Goal: Information Seeking & Learning: Find specific fact

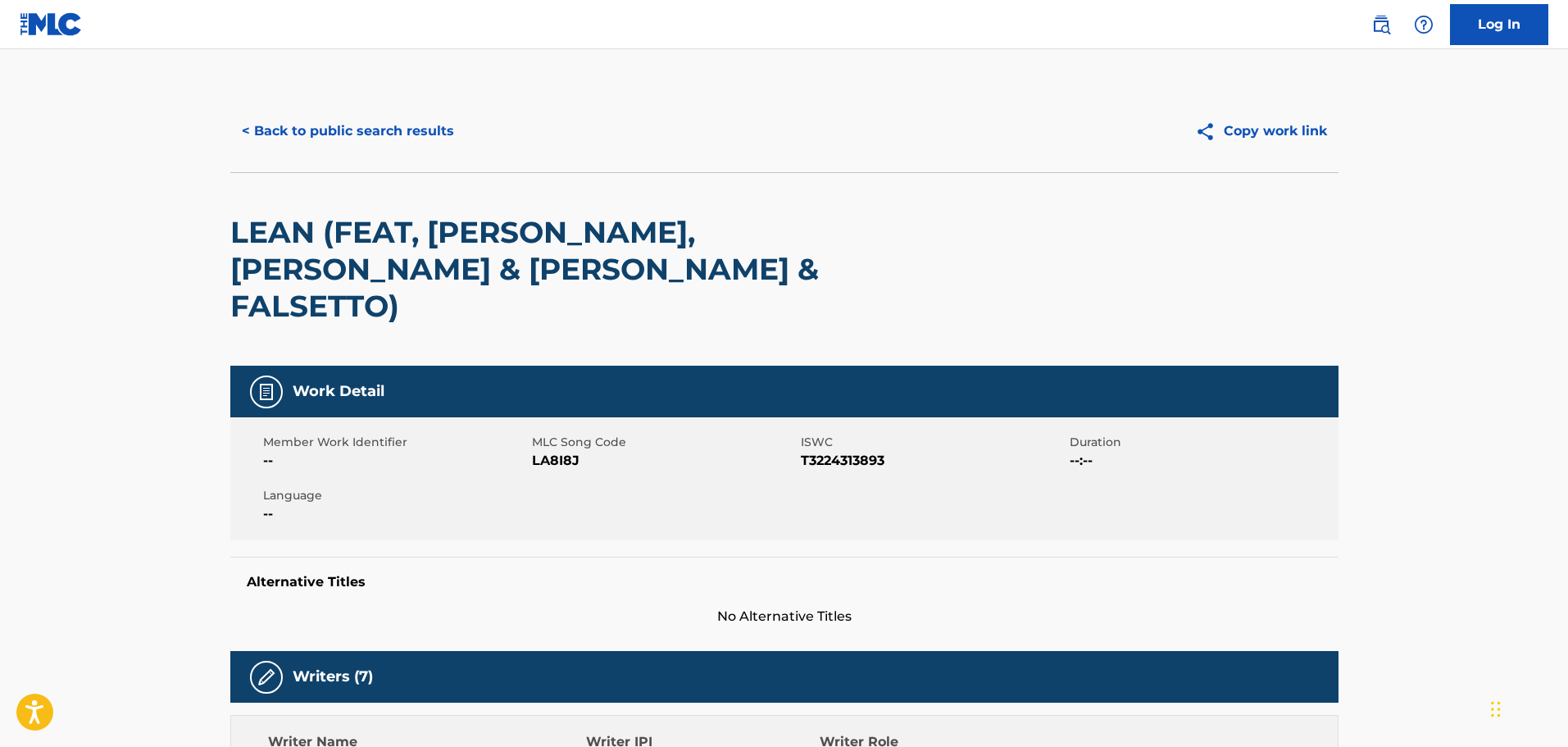
click at [334, 103] on div "< Back to public search results Copy work link" at bounding box center [784, 131] width 1109 height 82
click at [353, 128] on button "< Back to public search results" at bounding box center [348, 131] width 235 height 41
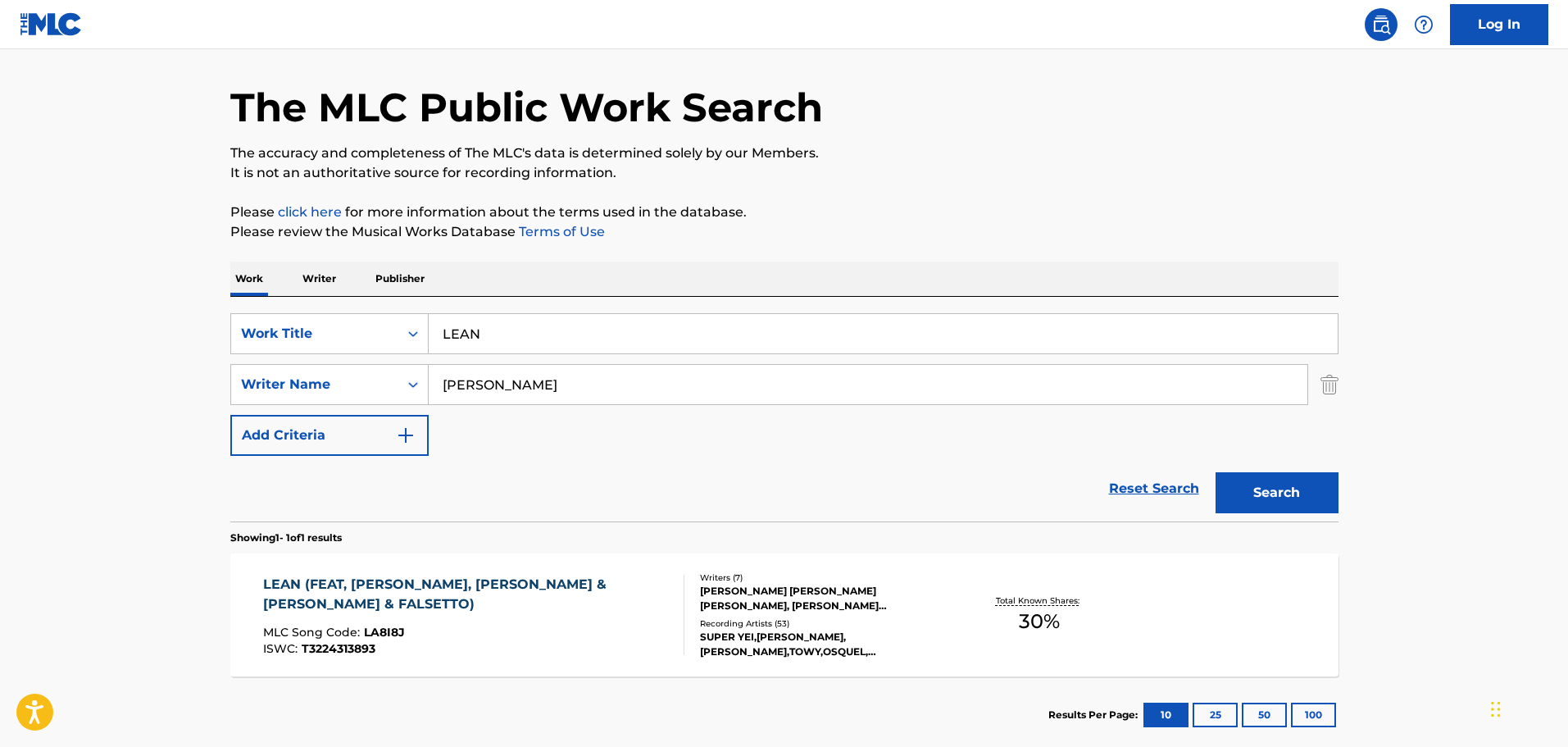
drag, startPoint x: 583, startPoint y: 323, endPoint x: 303, endPoint y: 303, distance: 280.7
click at [303, 303] on div "SearchWithCriteriac695d0b8-1e03-4afa-8591-75959331c2b0 Work Title LEAN SearchWi…" at bounding box center [784, 409] width 1109 height 225
paste input "ONWARD AND UPWARD"
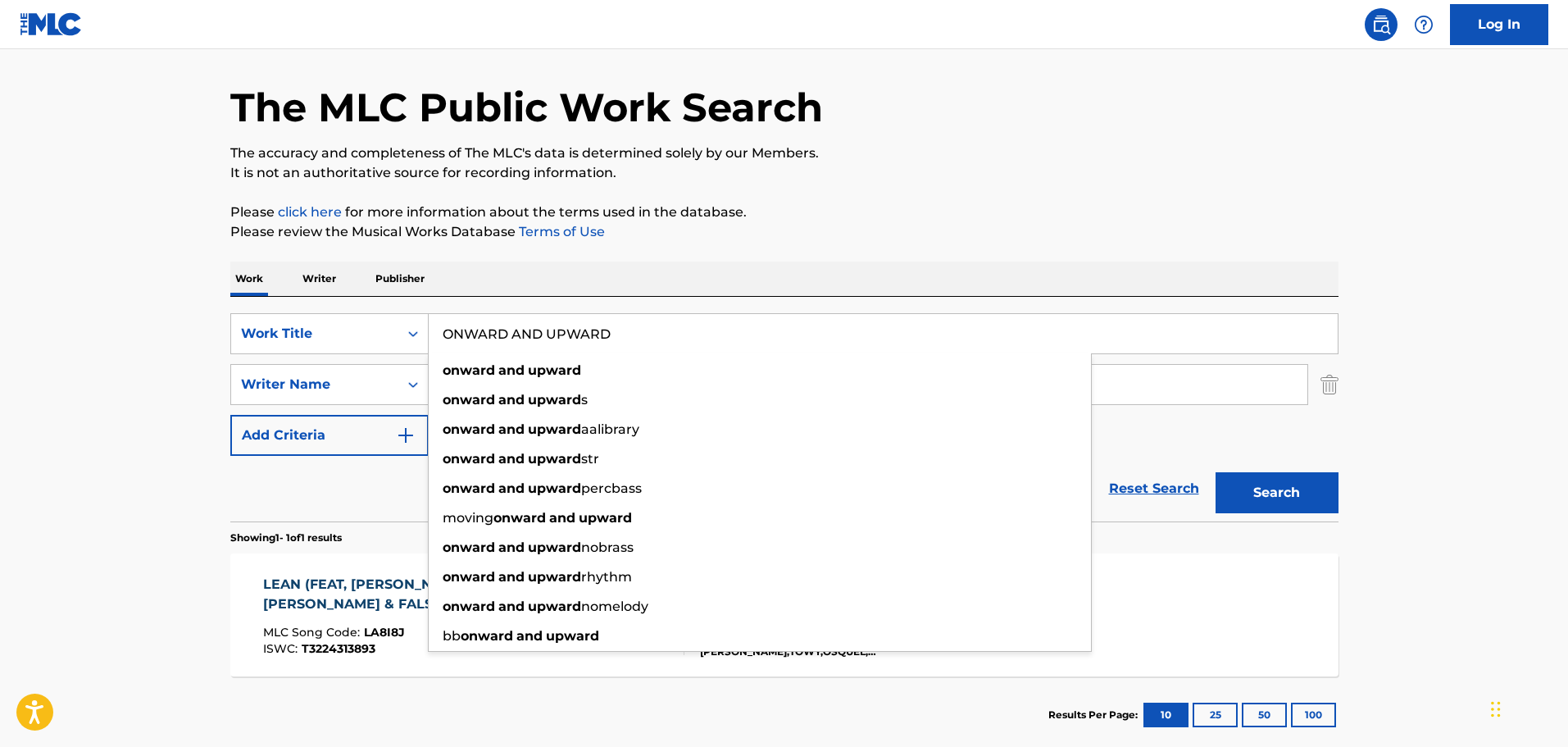
type input "ONWARD AND UPWARD"
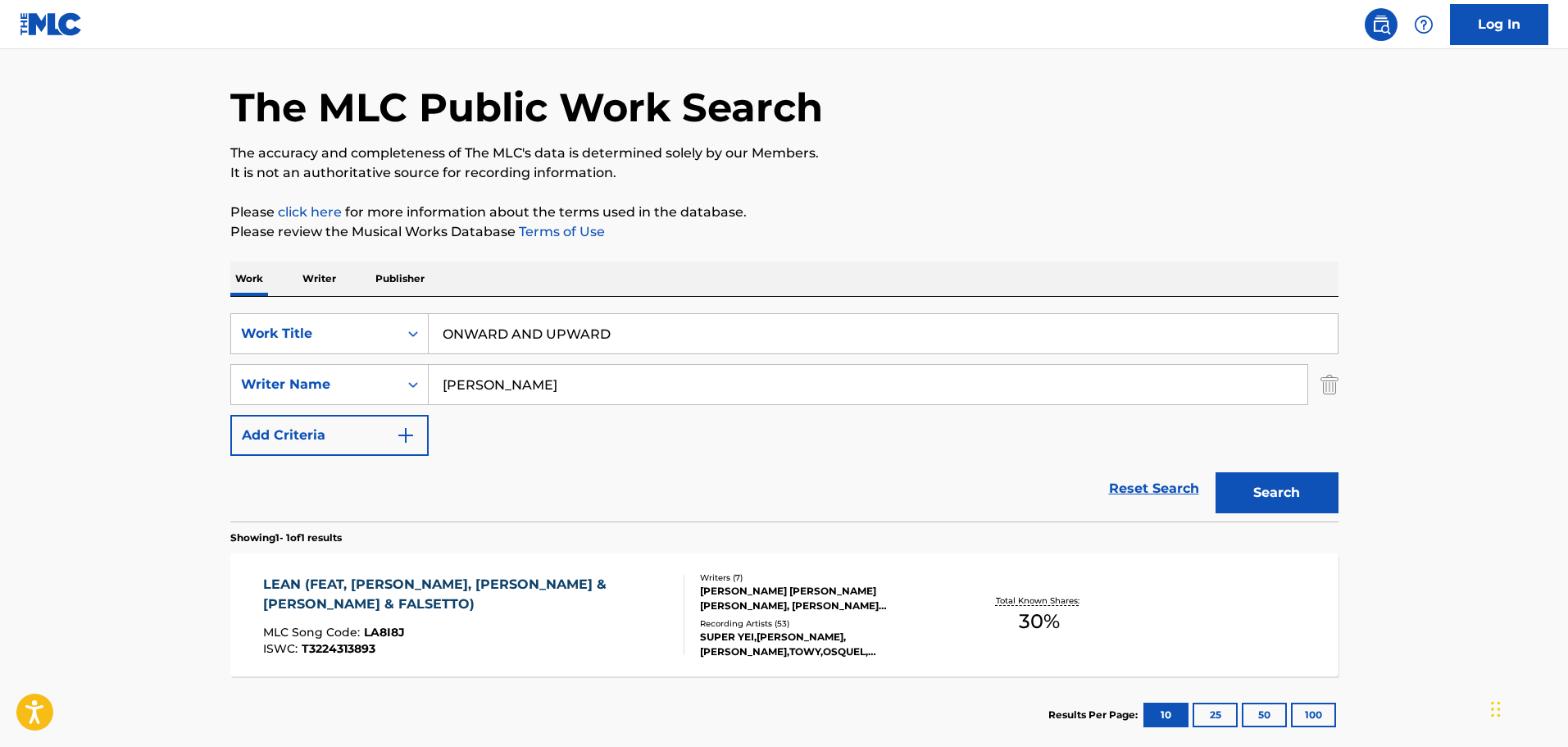
drag, startPoint x: 797, startPoint y: 389, endPoint x: 367, endPoint y: 414, distance: 430.7
click at [367, 414] on div "SearchWithCriteriac695d0b8-1e03-4afa-8591-75959331c2b0 Work Title ONWARD AND UP…" at bounding box center [784, 384] width 1109 height 142
paste input "[PERSON_NAME]"
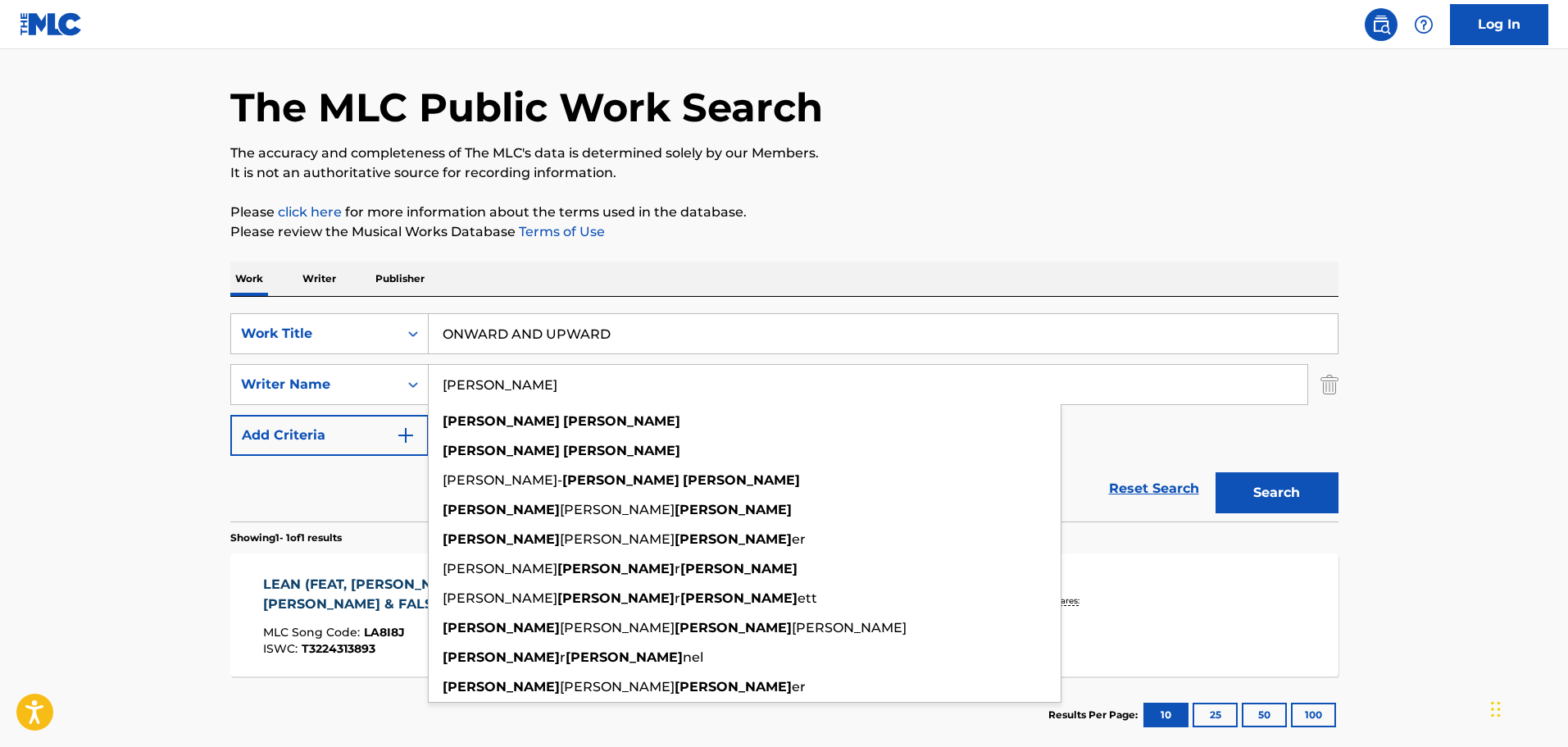
type input "[PERSON_NAME]"
click at [1216, 473] on button "Search" at bounding box center [1277, 493] width 123 height 41
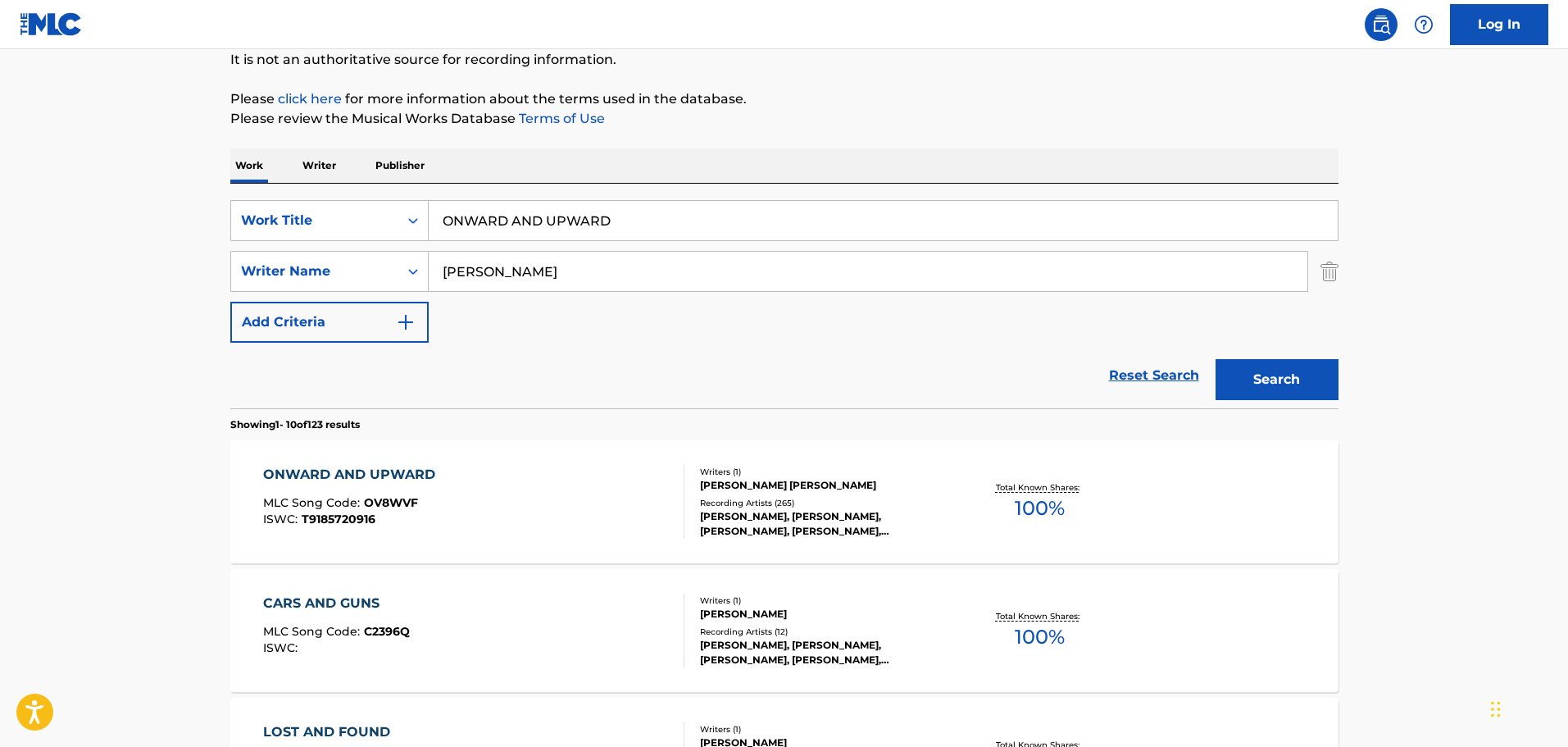
scroll to position [0, 0]
